Goal: Check status: Check status

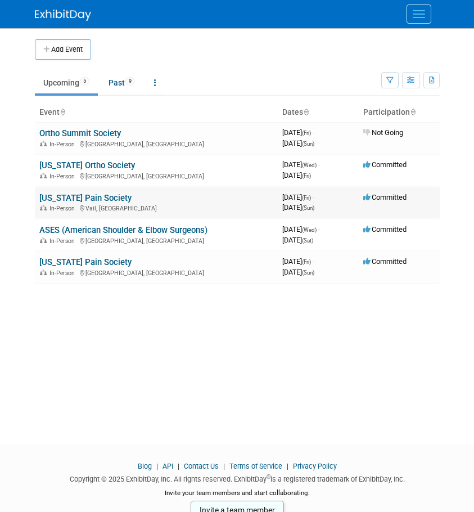
click at [97, 196] on link "[US_STATE] Pain Society" at bounding box center [85, 198] width 92 height 10
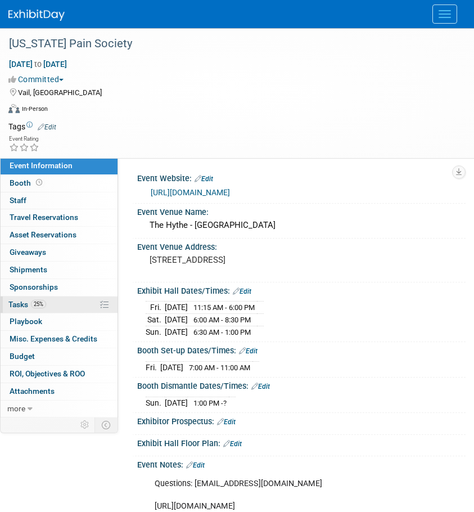
click at [32, 302] on span "25%" at bounding box center [38, 304] width 15 height 8
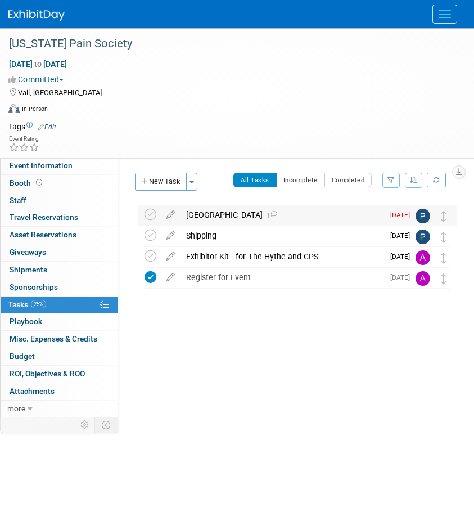
click at [198, 218] on div "Reserve Hotel 1" at bounding box center [282, 214] width 203 height 19
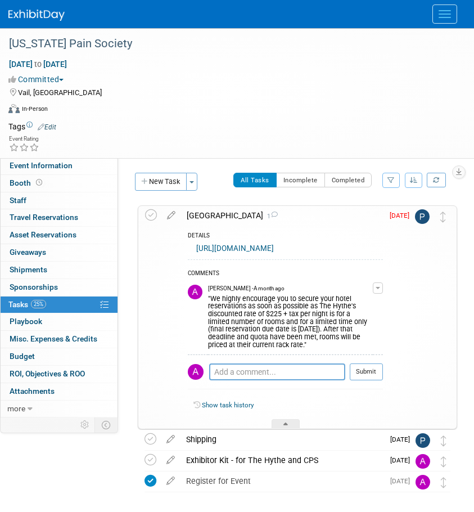
click at [36, 11] on img at bounding box center [36, 15] width 56 height 11
